Goal: Information Seeking & Learning: Learn about a topic

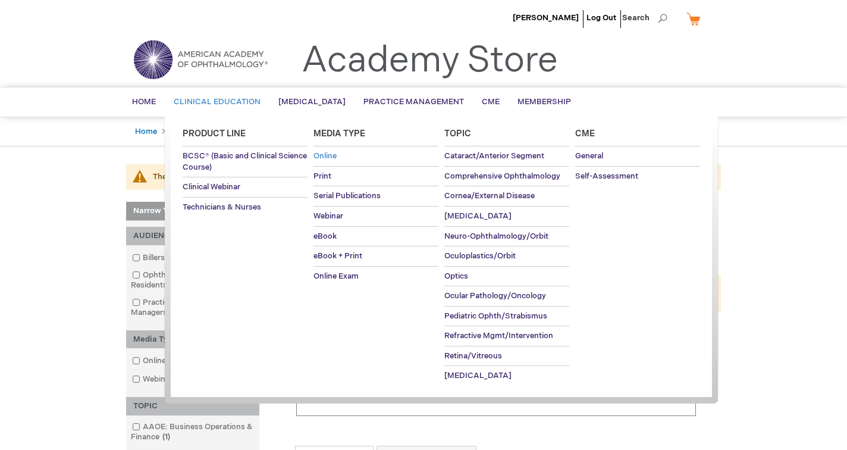
click at [332, 153] on span "Online" at bounding box center [324, 156] width 23 height 10
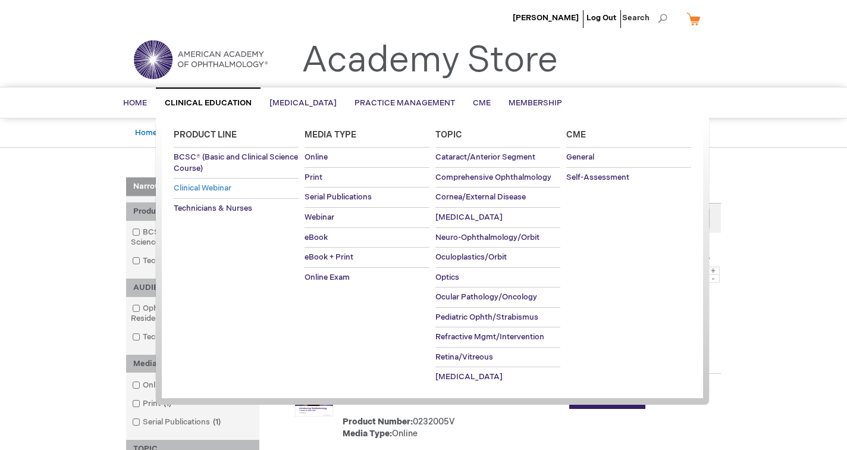
click at [205, 186] on span "Clinical Webinar" at bounding box center [203, 188] width 58 height 10
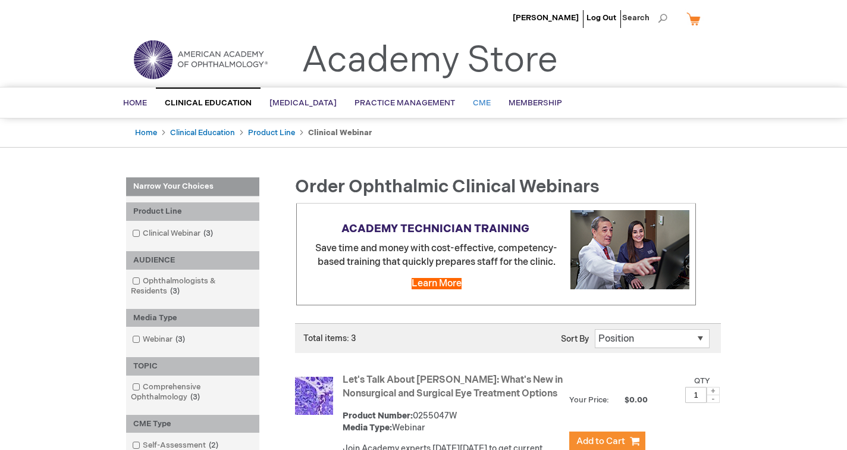
click at [489, 106] on span "CME" at bounding box center [482, 103] width 18 height 10
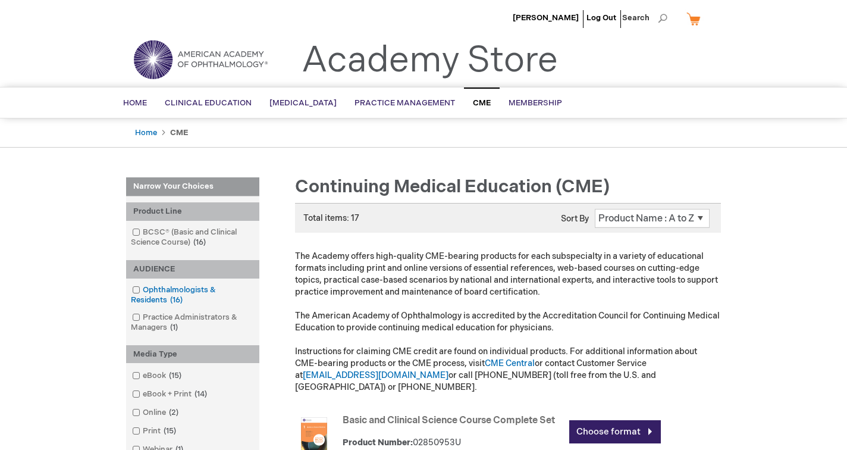
click at [143, 286] on span at bounding box center [143, 290] width 0 height 10
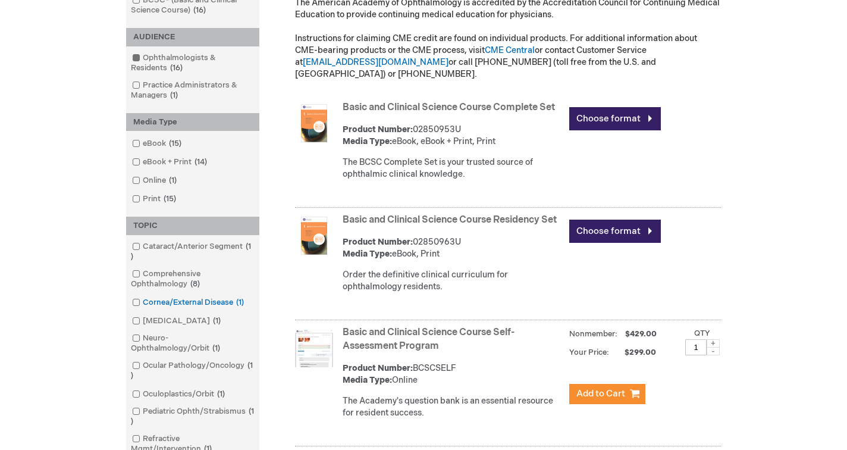
scroll to position [328, 0]
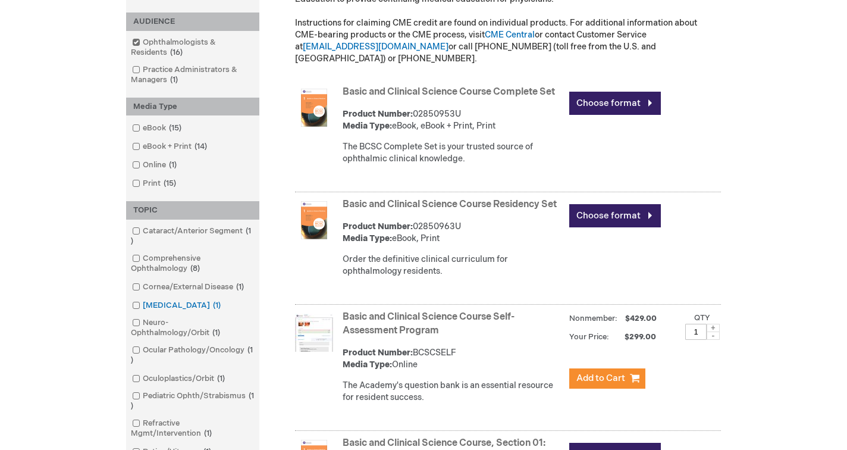
click at [143, 303] on span at bounding box center [143, 305] width 0 height 10
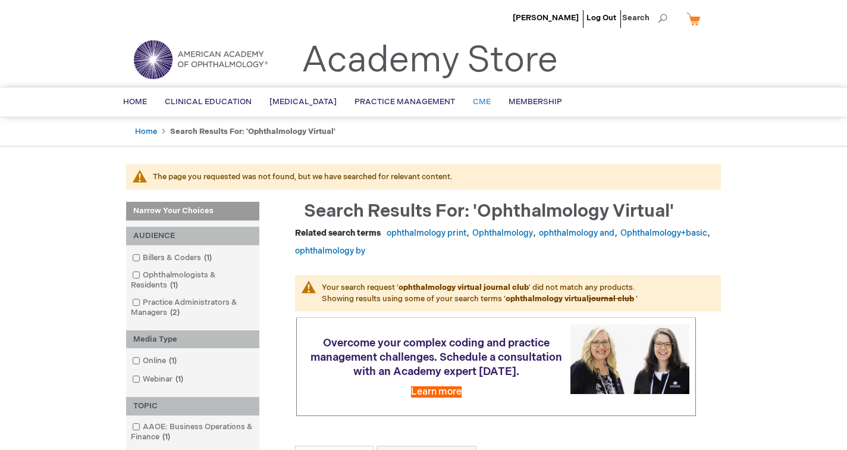
click at [487, 99] on span "CME" at bounding box center [482, 102] width 18 height 10
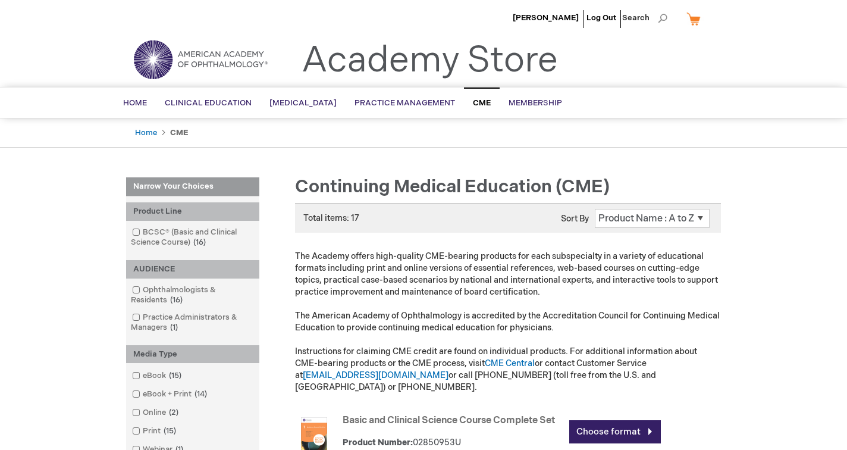
scroll to position [2, 0]
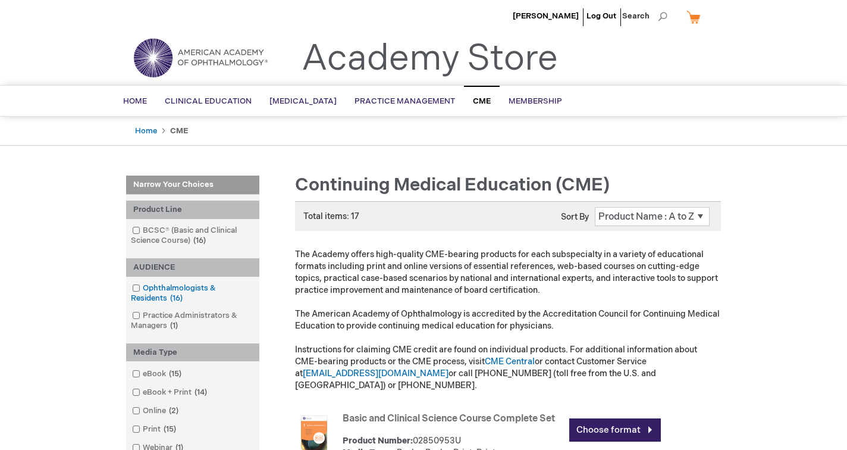
click at [193, 288] on link "Ophthalmologists & Residents 16 items" at bounding box center [192, 292] width 127 height 21
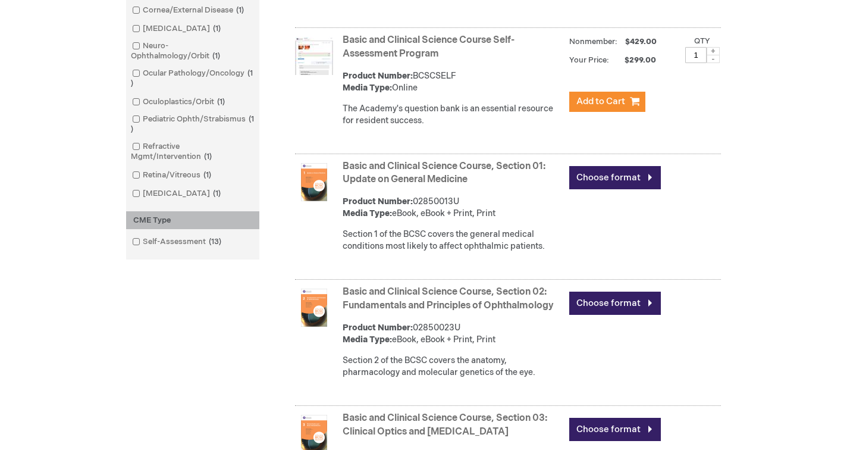
scroll to position [605, 0]
click at [140, 236] on link "Self-Assessment 13 items" at bounding box center [177, 241] width 97 height 11
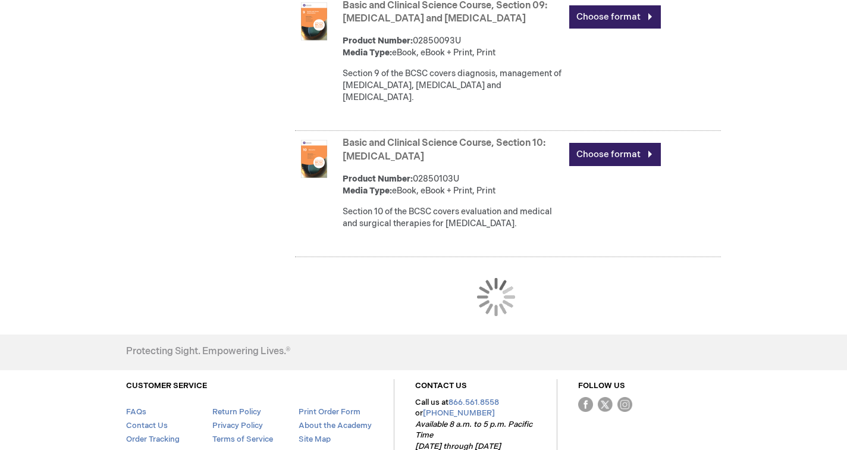
scroll to position [1482, 0]
